Goal: Use online tool/utility: Utilize a website feature to perform a specific function

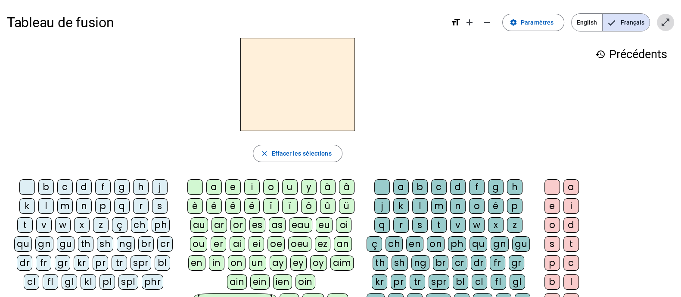
click at [663, 27] on mat-icon "open_in_full" at bounding box center [665, 22] width 10 height 10
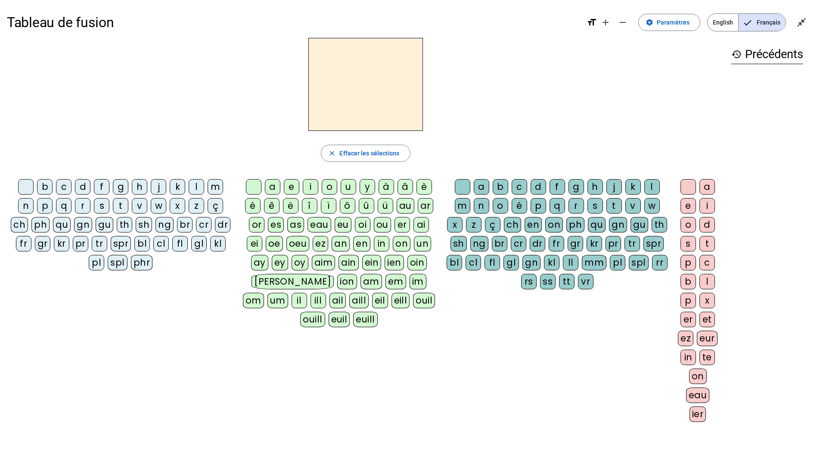
click at [214, 186] on div "m" at bounding box center [216, 187] width 16 height 16
click at [275, 192] on div "a" at bounding box center [273, 187] width 16 height 16
click at [651, 187] on div "l" at bounding box center [652, 187] width 16 height 16
click at [681, 296] on div "in" at bounding box center [689, 358] width 16 height 16
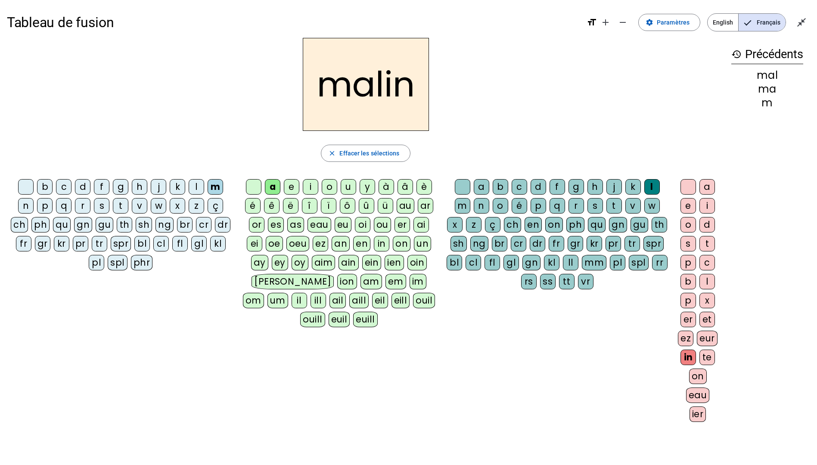
click at [612, 205] on div "t" at bounding box center [614, 206] width 16 height 16
click at [575, 206] on div "r" at bounding box center [577, 206] width 16 height 16
click at [120, 211] on div "t" at bounding box center [121, 206] width 16 height 16
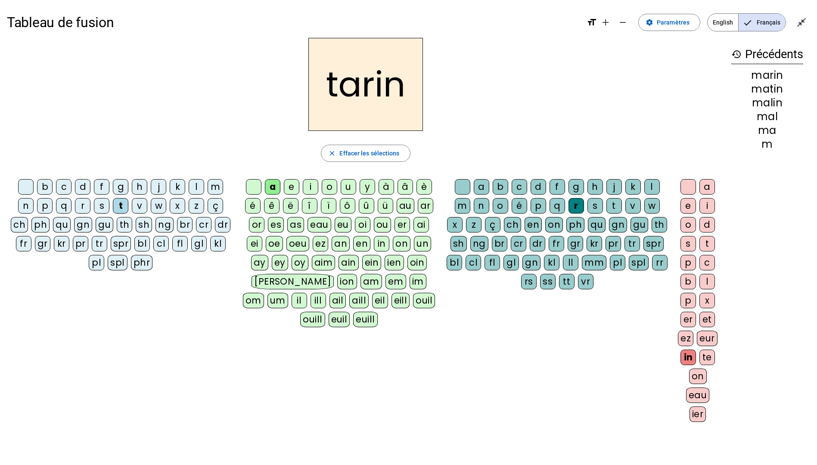
click at [616, 208] on div "t" at bounding box center [614, 206] width 16 height 16
click at [99, 206] on div "s" at bounding box center [102, 206] width 16 height 16
click at [537, 207] on div "p" at bounding box center [539, 206] width 16 height 16
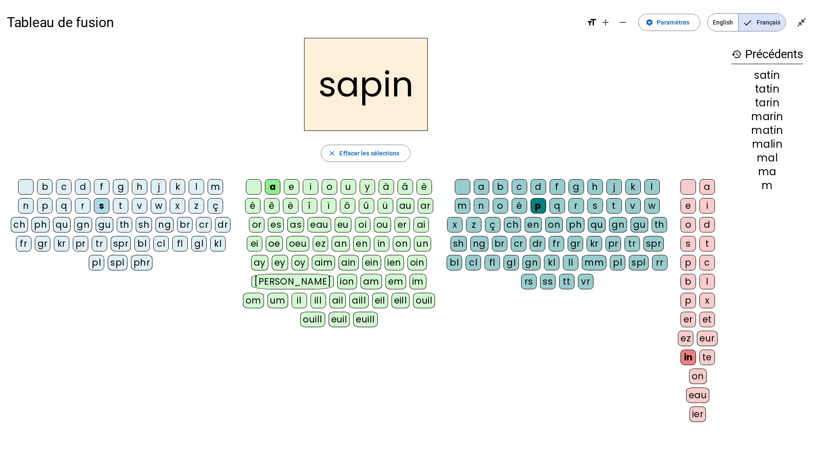
click at [199, 192] on div "l" at bounding box center [197, 187] width 16 height 16
click at [121, 208] on div "t" at bounding box center [121, 206] width 16 height 16
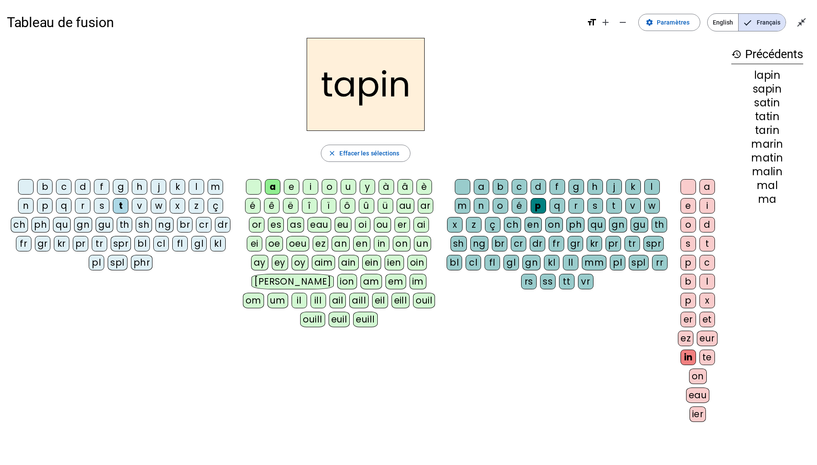
click at [196, 189] on div "l" at bounding box center [197, 187] width 16 height 16
click at [612, 209] on div "t" at bounding box center [614, 206] width 16 height 16
click at [45, 204] on div "p" at bounding box center [45, 206] width 16 height 16
click at [331, 192] on div "o" at bounding box center [330, 187] width 16 height 16
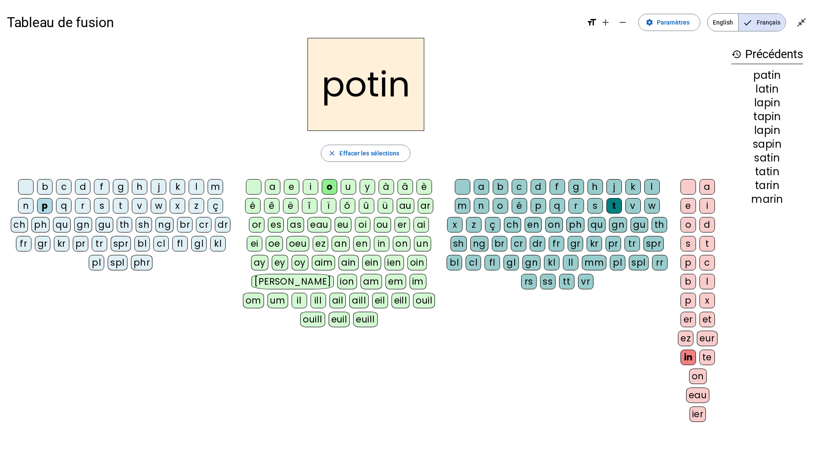
click at [83, 207] on div "r" at bounding box center [83, 206] width 16 height 16
click at [501, 186] on div "b" at bounding box center [501, 187] width 16 height 16
click at [681, 296] on div "ez" at bounding box center [686, 339] width 16 height 16
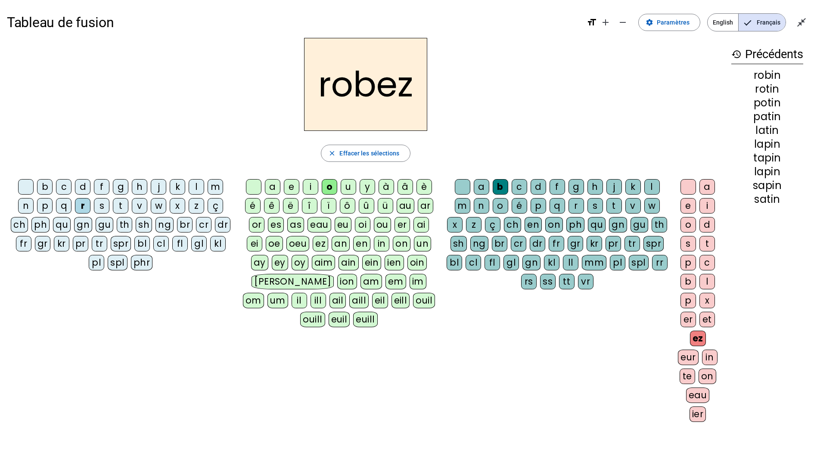
click at [681, 296] on div "in" at bounding box center [710, 358] width 16 height 16
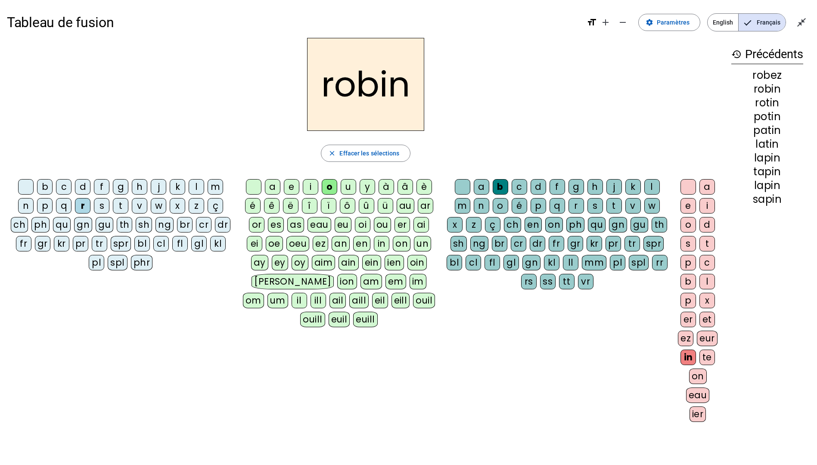
click at [681, 296] on div "et" at bounding box center [707, 320] width 16 height 16
click at [681, 296] on div "in" at bounding box center [689, 358] width 16 height 16
click at [681, 296] on div "history Précédents [PERSON_NAME] robin rotin potin patin latin lapin tapin" at bounding box center [767, 226] width 86 height 377
click at [681, 24] on mat-icon "close_fullscreen" at bounding box center [801, 22] width 10 height 10
